Goal: Information Seeking & Learning: Learn about a topic

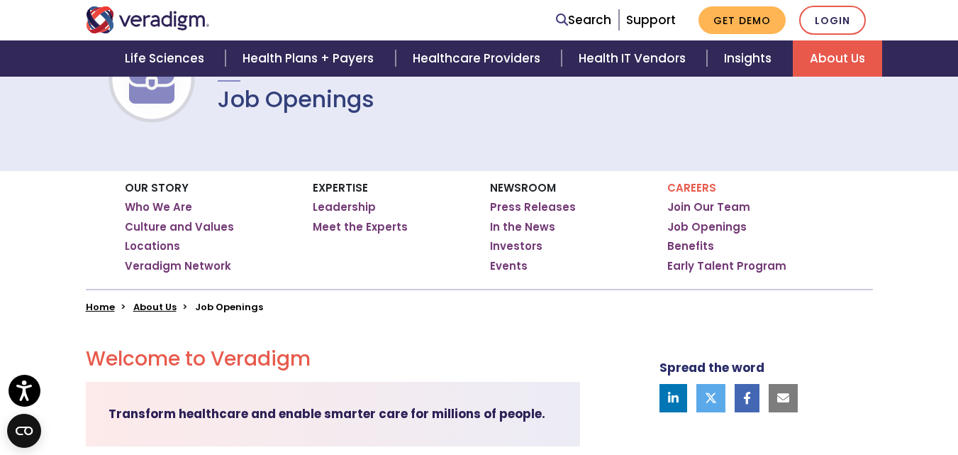
scroll to position [142, 0]
click at [697, 222] on link "Job Openings" at bounding box center [706, 226] width 79 height 14
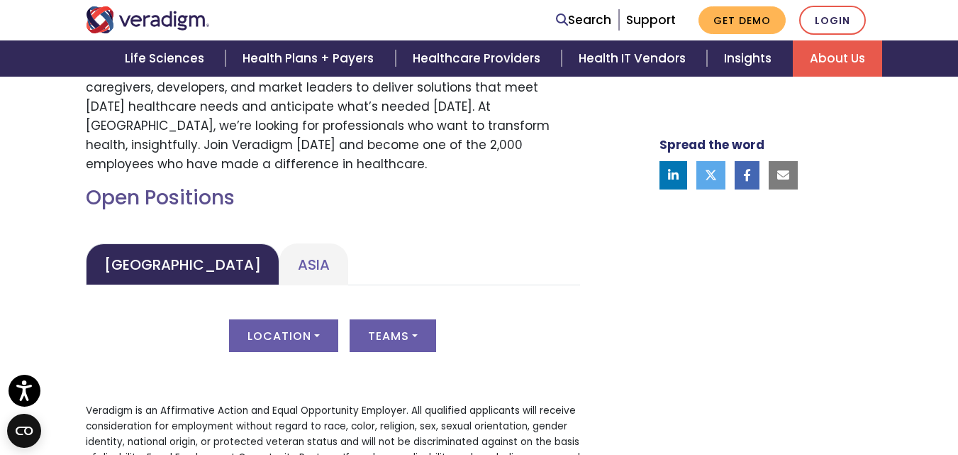
scroll to position [638, 0]
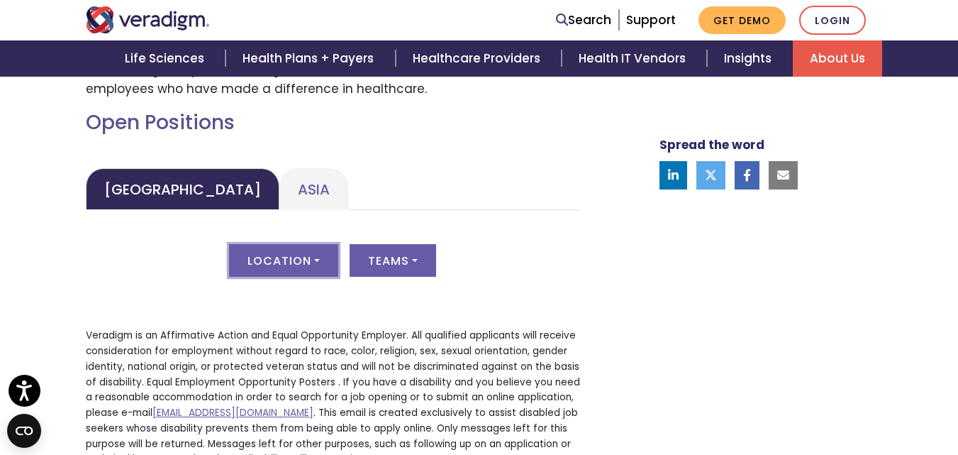
click at [270, 252] on button "Location" at bounding box center [283, 260] width 109 height 33
click at [269, 284] on link "All" at bounding box center [286, 295] width 112 height 24
click at [399, 257] on button "Teams" at bounding box center [393, 260] width 87 height 33
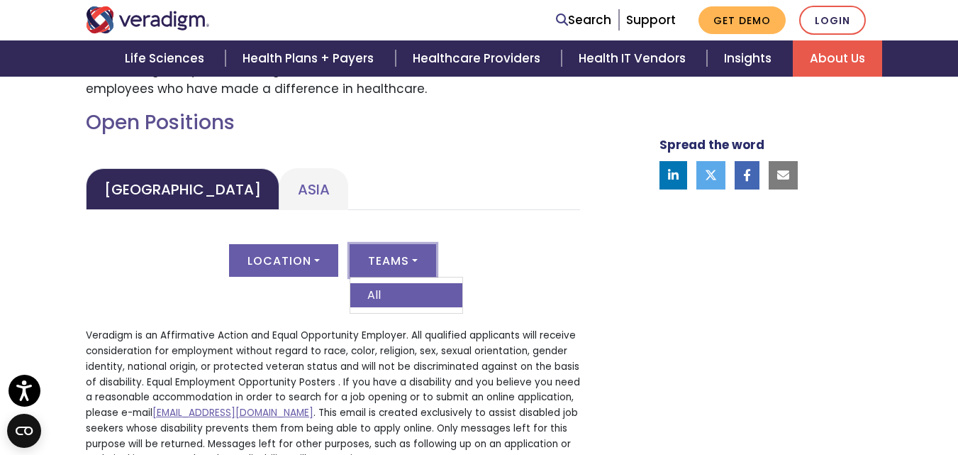
click at [394, 290] on link "All" at bounding box center [406, 295] width 112 height 24
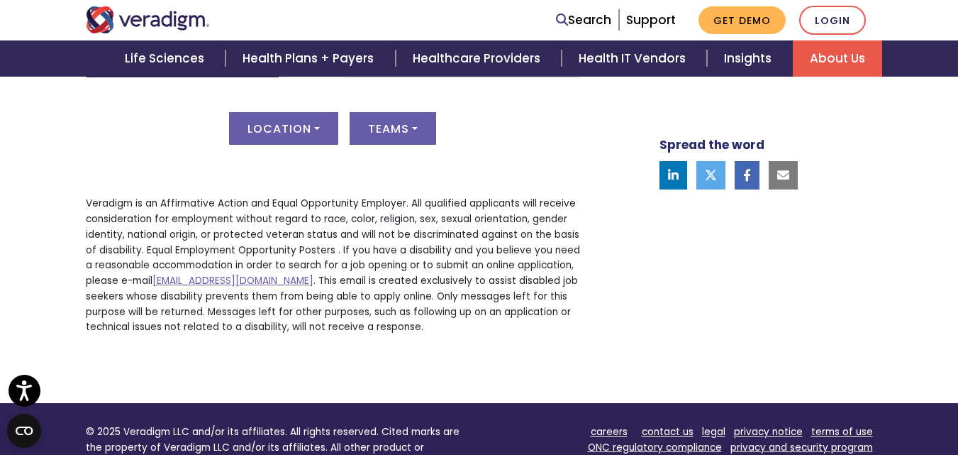
scroll to position [780, 0]
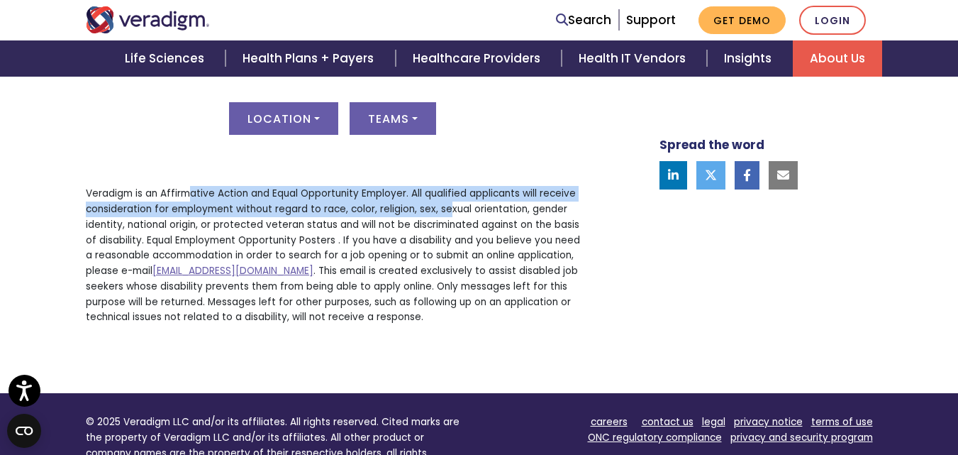
drag, startPoint x: 343, startPoint y: 206, endPoint x: 450, endPoint y: 207, distance: 107.1
click at [450, 207] on p "Veradigm is an Affirmative Action and Equal Opportunity Employer. All qualified…" at bounding box center [333, 255] width 494 height 139
click at [449, 207] on p "Veradigm is an Affirmative Action and Equal Opportunity Employer. All qualified…" at bounding box center [333, 255] width 494 height 139
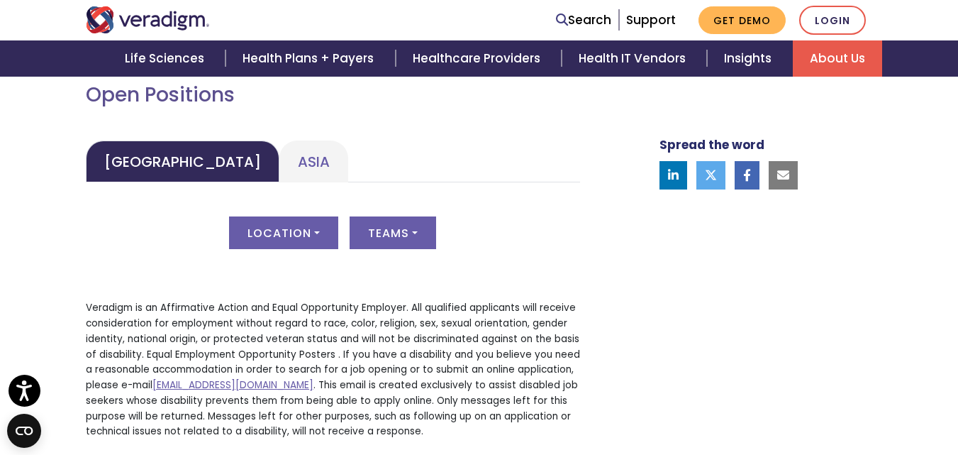
scroll to position [667, 0]
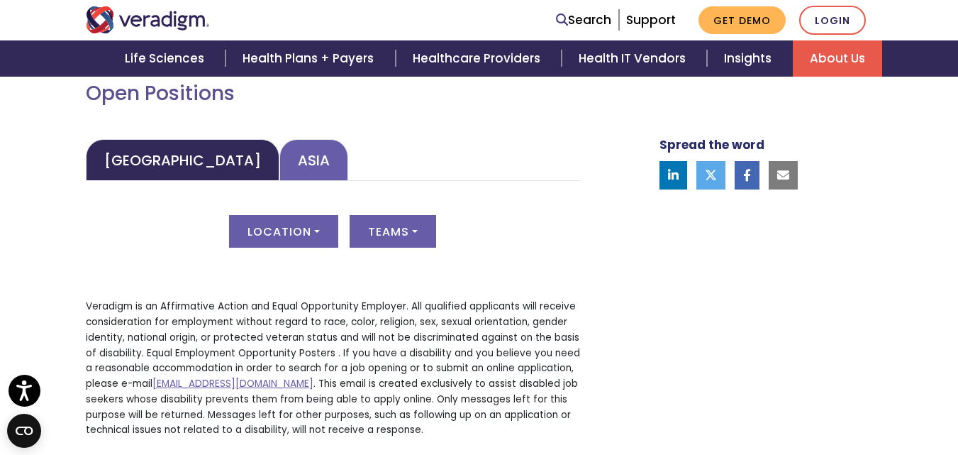
click at [279, 157] on link "Asia" at bounding box center [313, 160] width 69 height 42
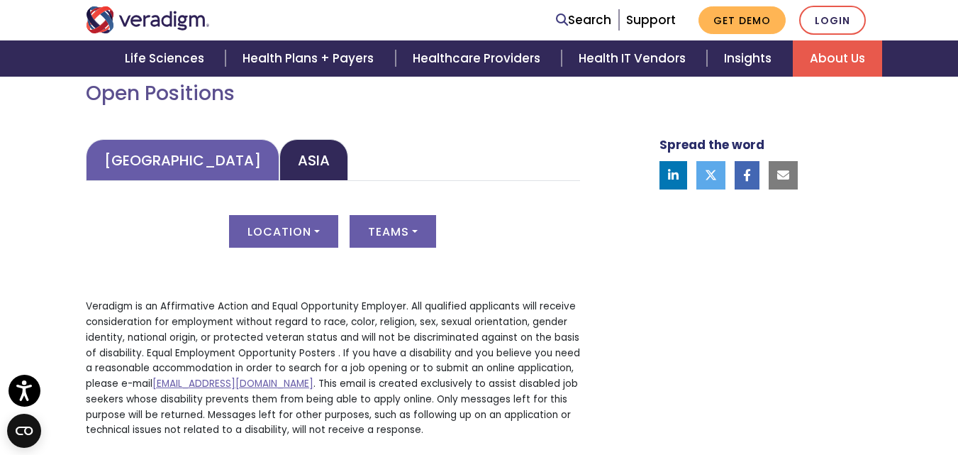
click at [196, 166] on link "[GEOGRAPHIC_DATA]" at bounding box center [183, 160] width 194 height 42
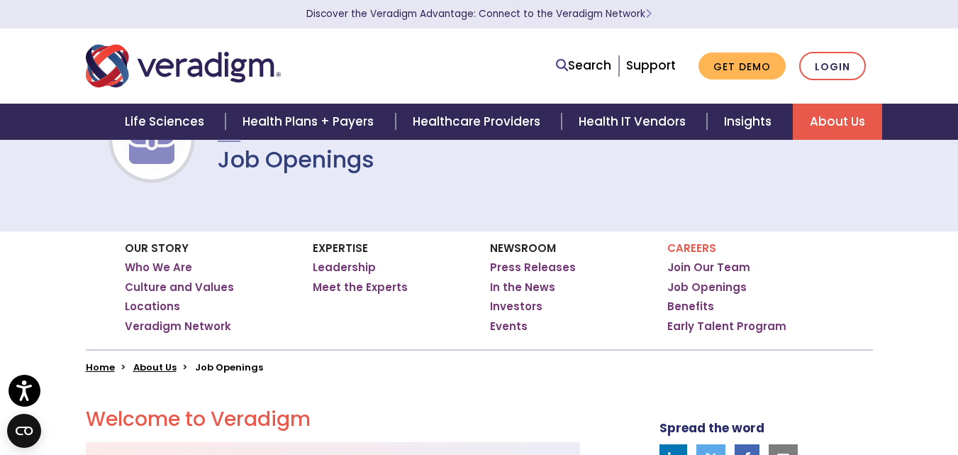
scroll to position [0, 0]
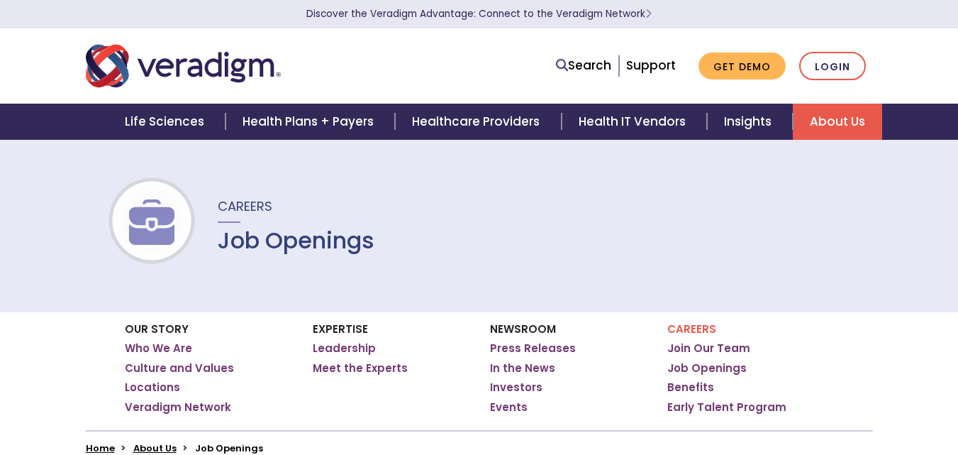
drag, startPoint x: 281, startPoint y: 223, endPoint x: 272, endPoint y: 246, distance: 24.2
click at [278, 225] on div "Careers Job Openings" at bounding box center [288, 224] width 174 height 57
click at [272, 246] on h1 "Job Openings" at bounding box center [296, 240] width 157 height 27
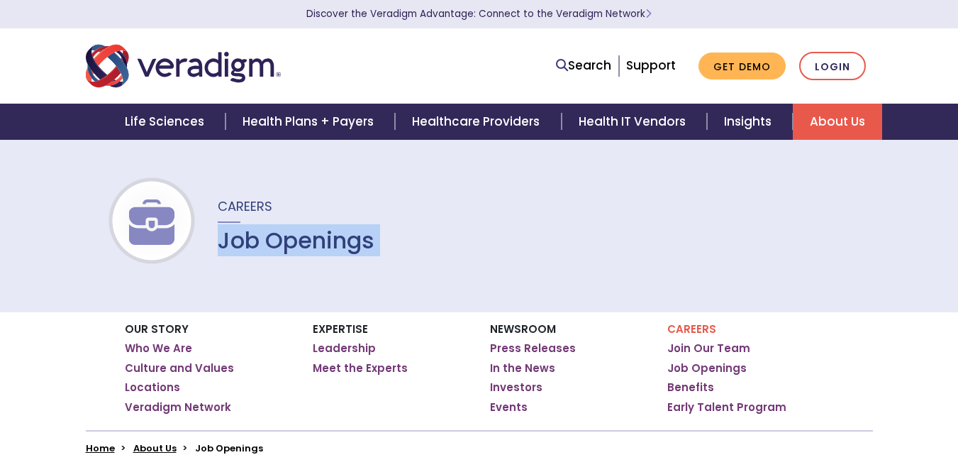
click at [272, 246] on h1 "Job Openings" at bounding box center [296, 240] width 157 height 27
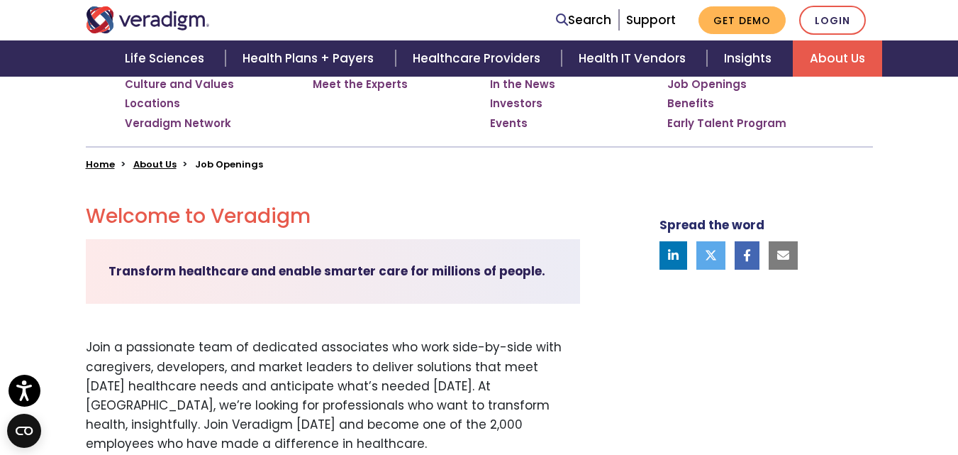
click at [263, 273] on strong "Transform healthcare and enable smarter care for millions of people." at bounding box center [327, 270] width 437 height 17
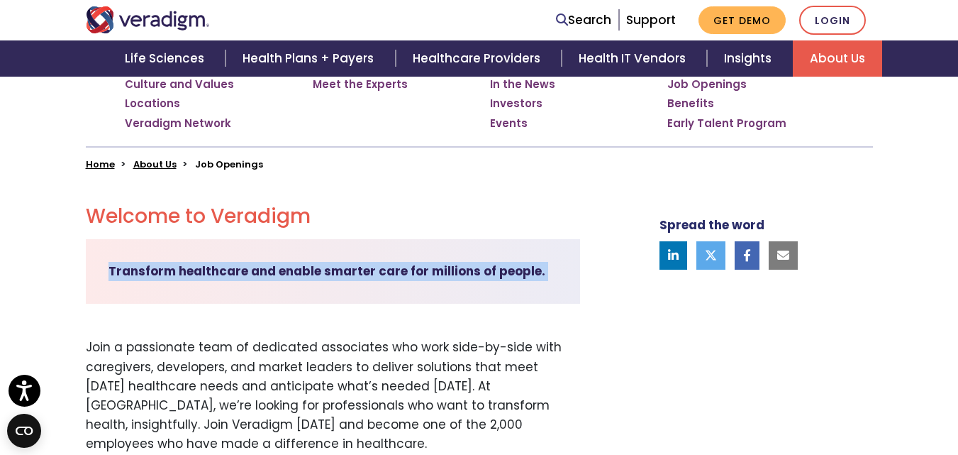
click at [263, 273] on strong "Transform healthcare and enable smarter care for millions of people." at bounding box center [327, 270] width 437 height 17
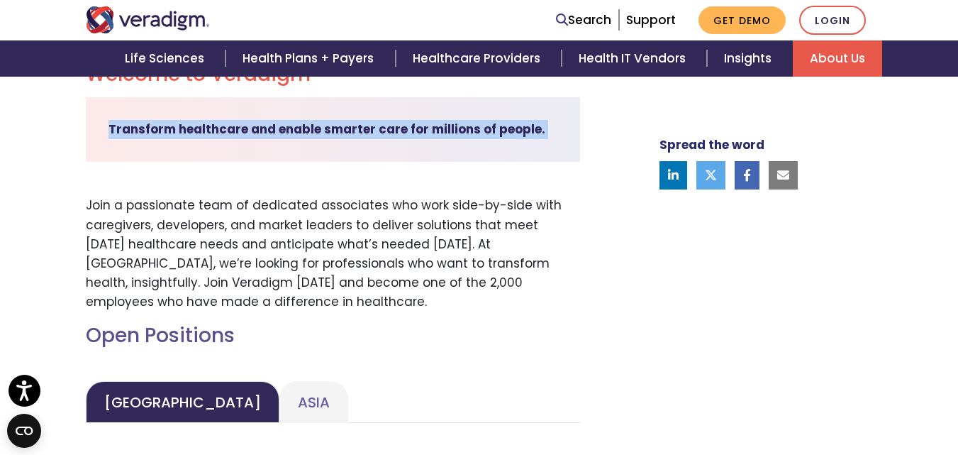
scroll to position [567, 0]
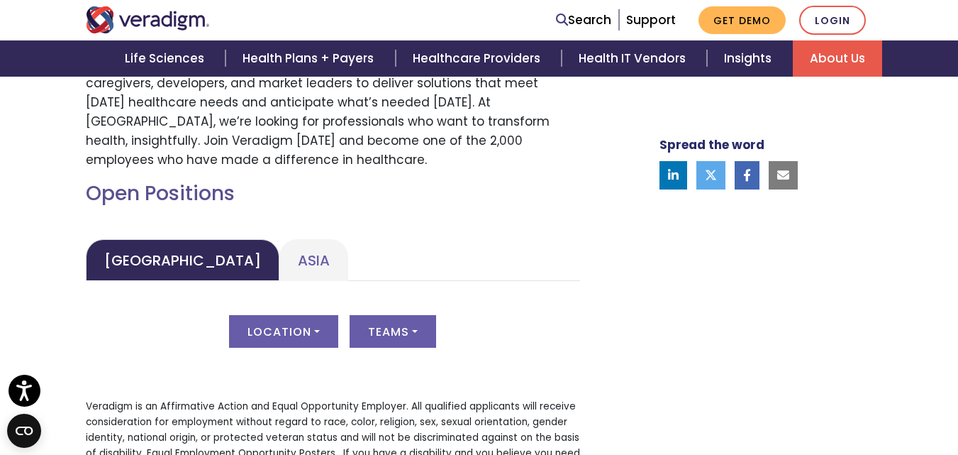
click at [168, 189] on h2 "Open Positions" at bounding box center [333, 194] width 494 height 24
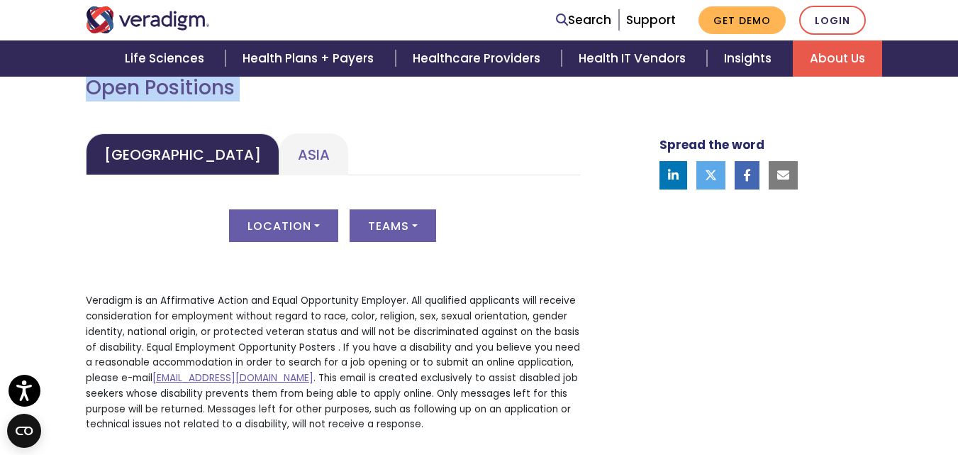
scroll to position [709, 0]
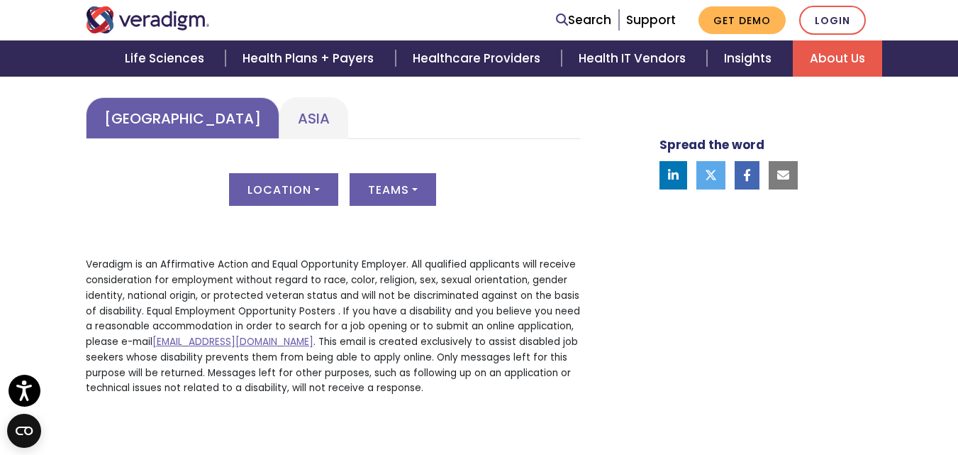
click at [170, 116] on link "[GEOGRAPHIC_DATA]" at bounding box center [183, 118] width 194 height 42
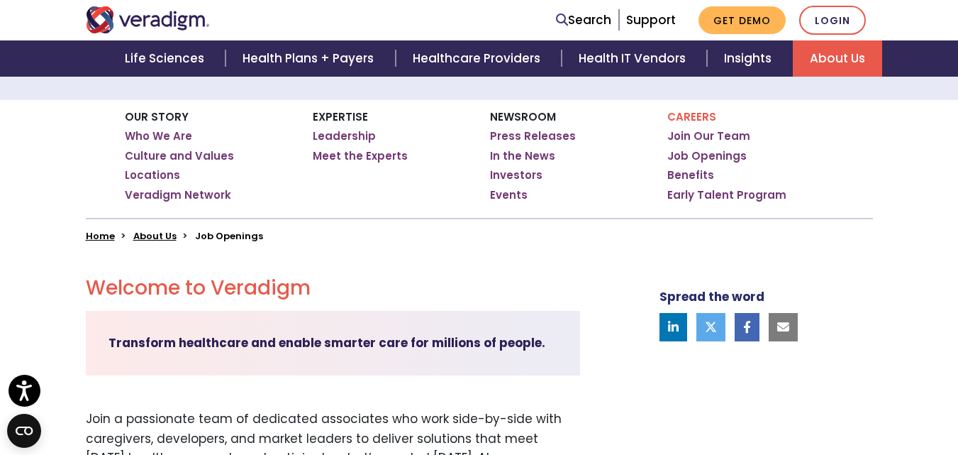
scroll to position [213, 0]
click at [226, 235] on li "Job Openings" at bounding box center [229, 234] width 68 height 13
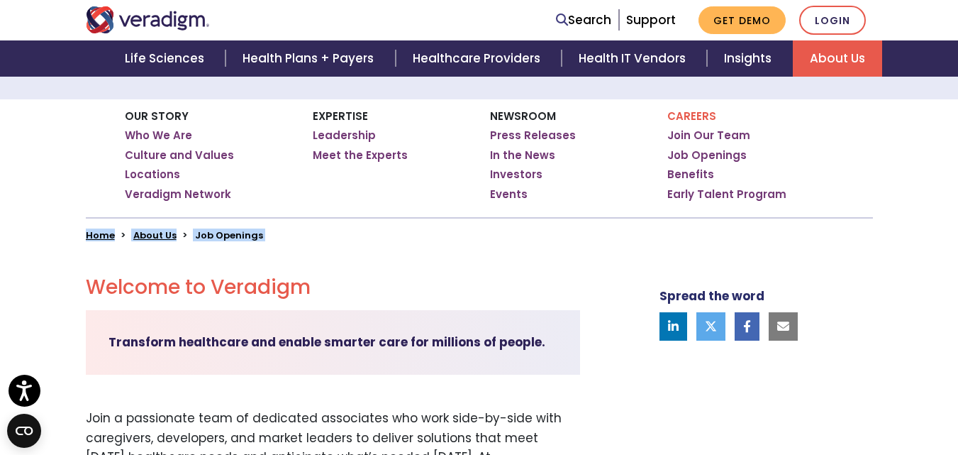
click at [226, 236] on li "Job Openings" at bounding box center [229, 234] width 68 height 13
drag, startPoint x: 694, startPoint y: 133, endPoint x: 708, endPoint y: 134, distance: 14.2
click at [694, 133] on link "Join Our Team" at bounding box center [708, 135] width 83 height 14
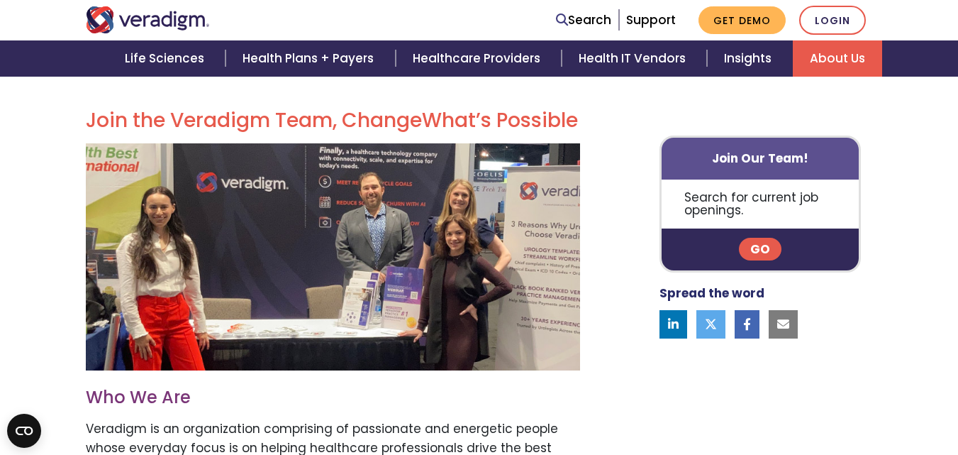
scroll to position [355, 0]
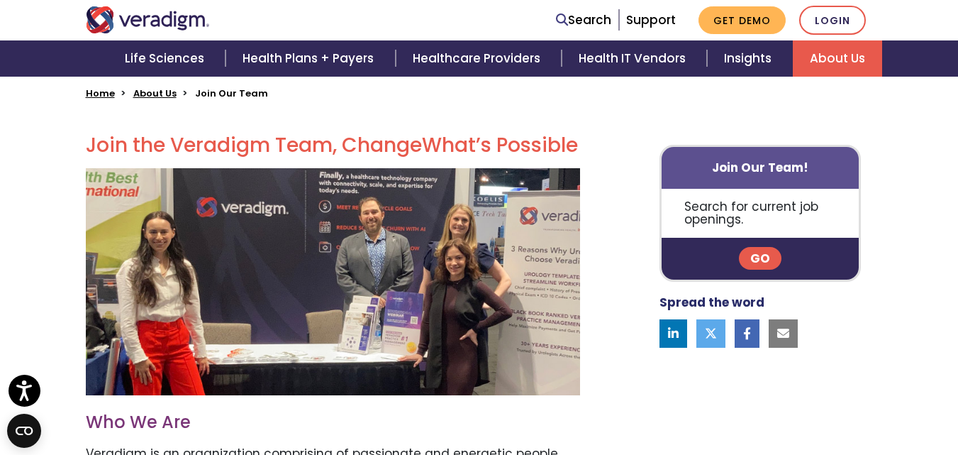
click at [760, 256] on link "Go" at bounding box center [760, 258] width 43 height 23
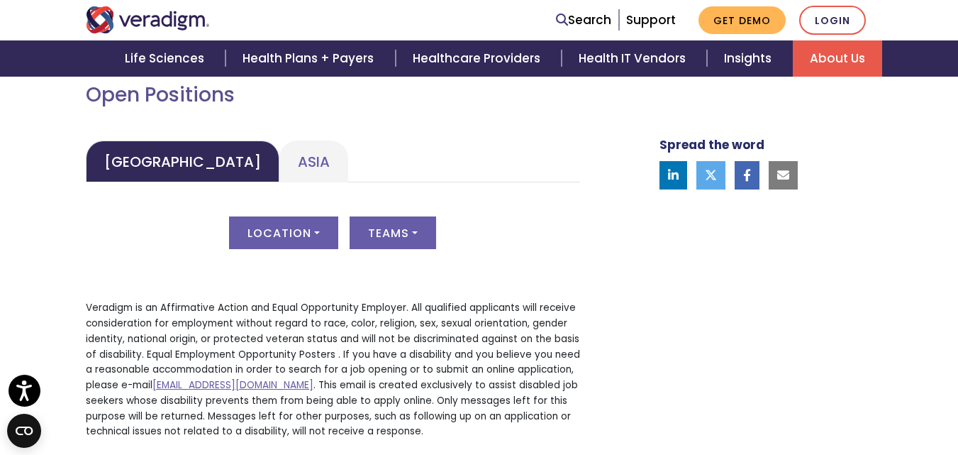
scroll to position [709, 0]
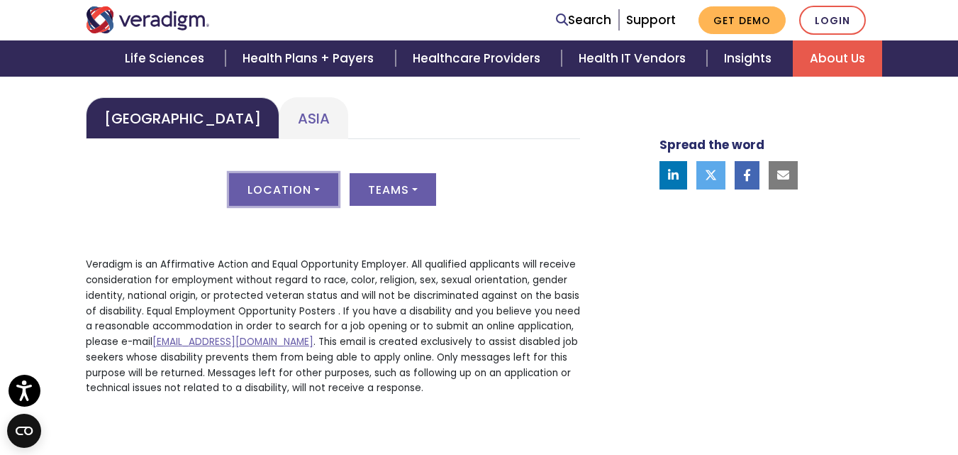
click at [316, 196] on button "Location" at bounding box center [283, 189] width 109 height 33
drag, startPoint x: 563, startPoint y: 277, endPoint x: 608, endPoint y: 279, distance: 45.4
click at [565, 277] on p "Veradigm is an Affirmative Action and Equal Opportunity Employer. All qualified…" at bounding box center [333, 326] width 494 height 139
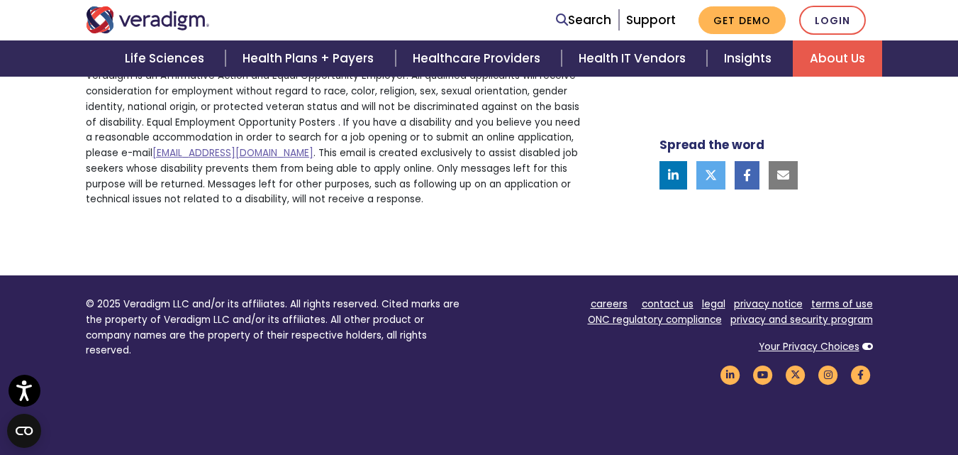
scroll to position [1022, 0]
